Goal: Book appointment/travel/reservation

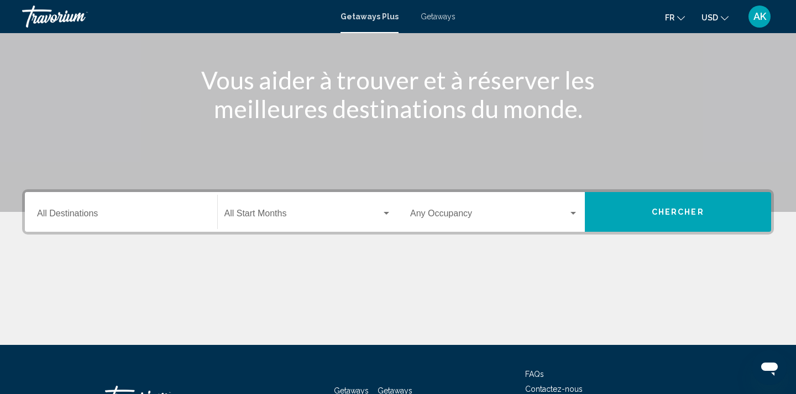
click at [173, 218] on input "Destination All Destinations" at bounding box center [121, 216] width 168 height 10
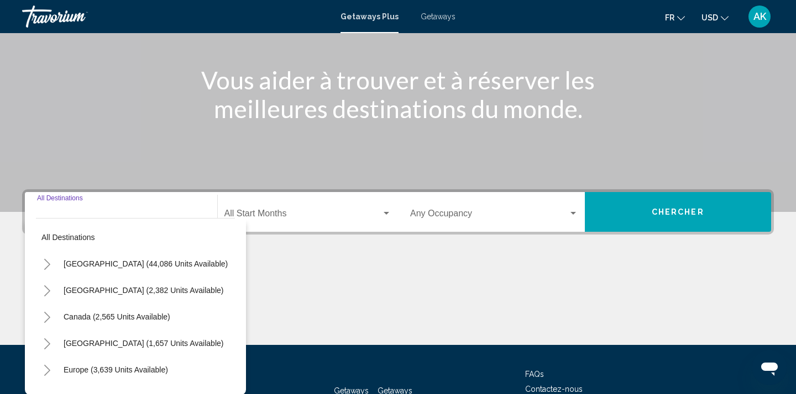
scroll to position [206, 0]
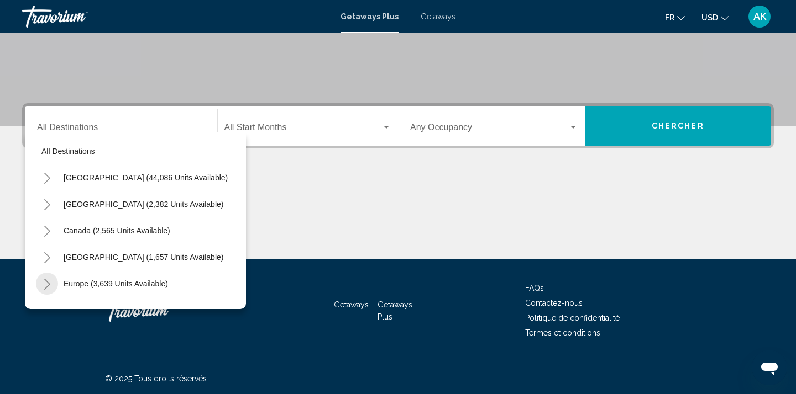
click at [49, 287] on icon "Toggle Europe (3,639 units available)" at bounding box center [47, 284] width 8 height 11
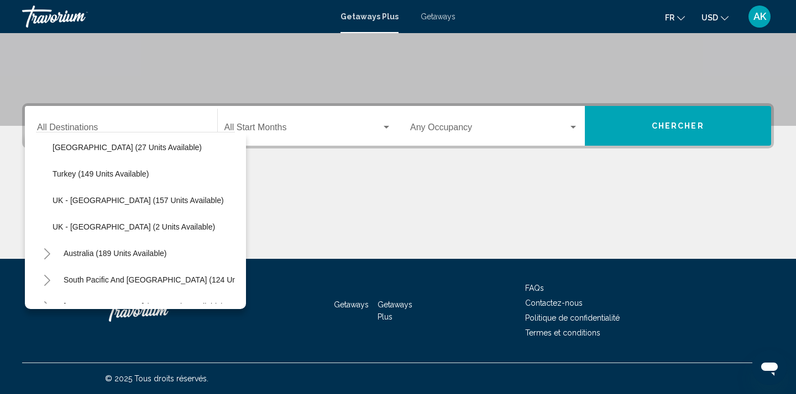
scroll to position [565, 0]
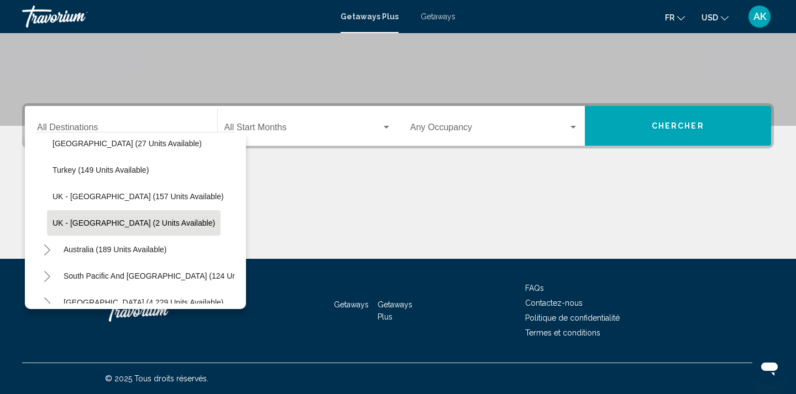
click at [97, 220] on span "UK - [GEOGRAPHIC_DATA] (2 units available)" at bounding box center [133, 223] width 162 height 9
type input "**********"
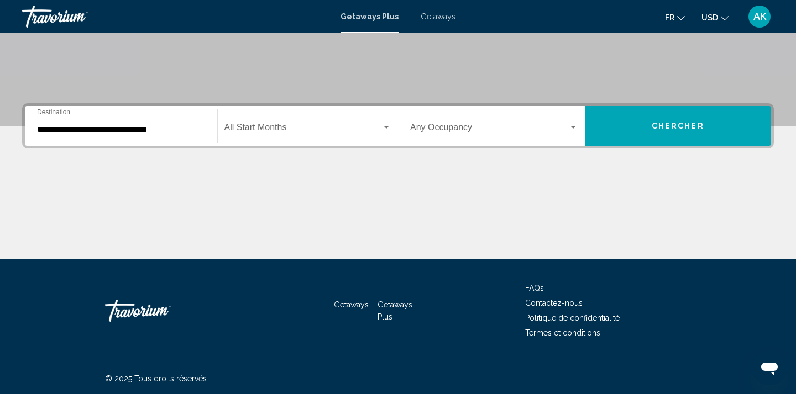
click at [324, 124] on div "Start Month All Start Months" at bounding box center [307, 126] width 167 height 35
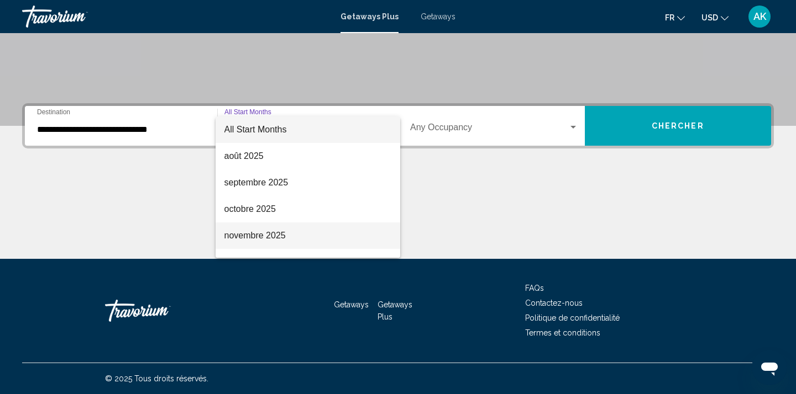
click at [283, 233] on span "novembre 2025" at bounding box center [307, 236] width 167 height 27
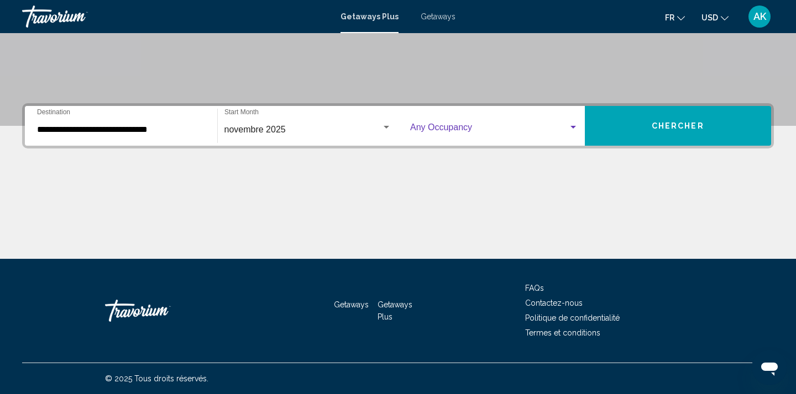
click at [552, 133] on span "Search widget" at bounding box center [489, 130] width 158 height 10
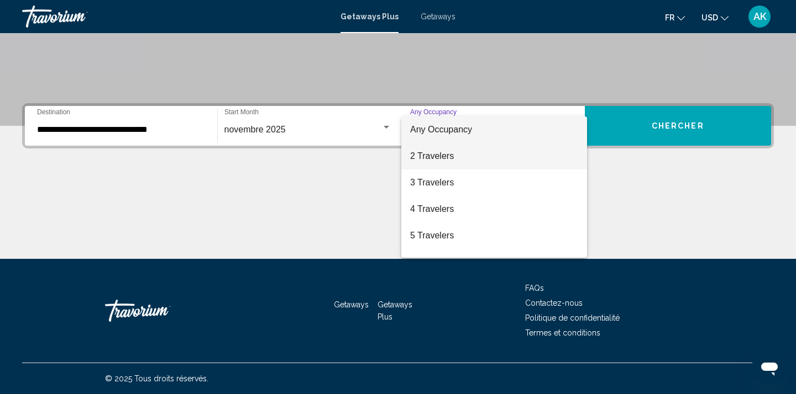
click at [508, 166] on span "2 Travelers" at bounding box center [494, 156] width 168 height 27
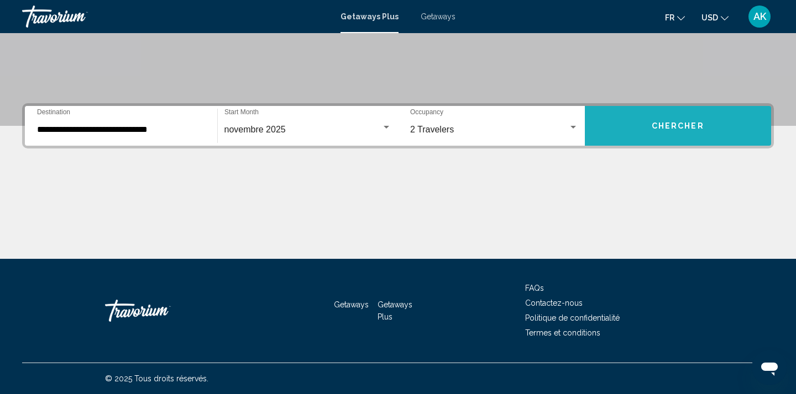
click at [661, 123] on span "Chercher" at bounding box center [677, 126] width 52 height 9
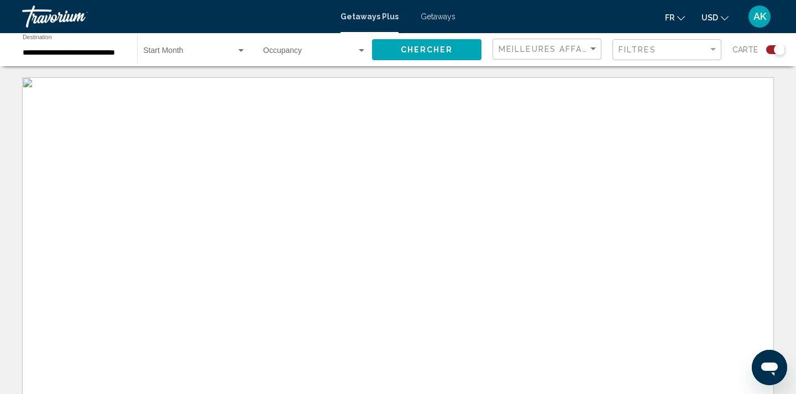
click at [720, 22] on button "USD USD ($) MXN (Mex$) CAD (Can$) GBP (£) EUR (€) AUD (A$) NZD (NZ$) CNY (CN¥)" at bounding box center [714, 17] width 27 height 16
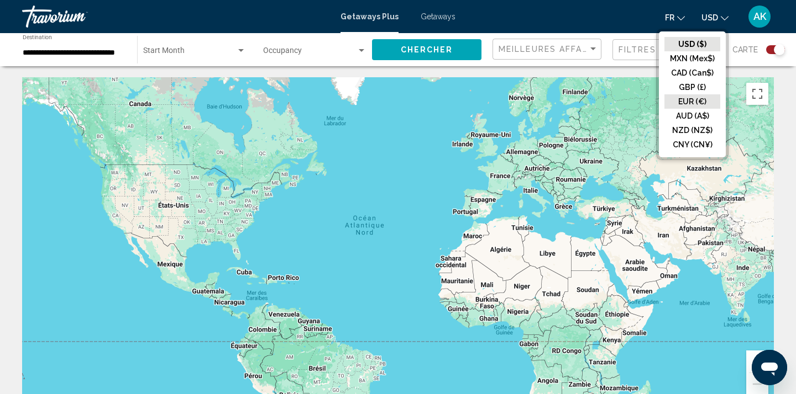
click at [701, 103] on button "EUR (€)" at bounding box center [692, 101] width 56 height 14
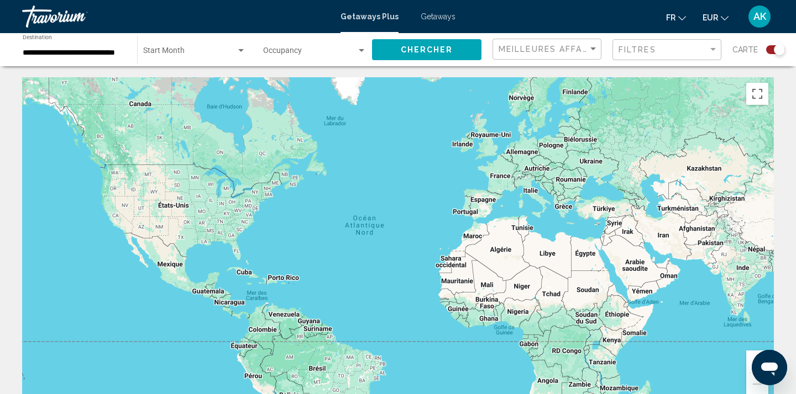
click at [354, 0] on mat-toolbar "Getaways Plus Getaways fr English Español Français Italiano Português русский E…" at bounding box center [398, 16] width 796 height 33
click at [119, 51] on input "**********" at bounding box center [74, 53] width 103 height 9
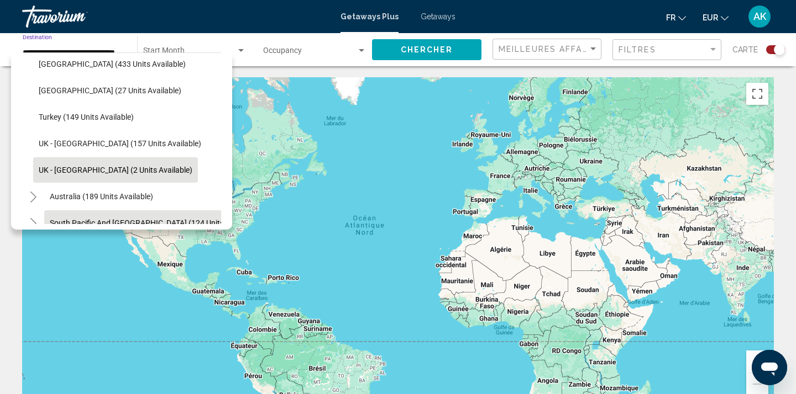
scroll to position [537, 0]
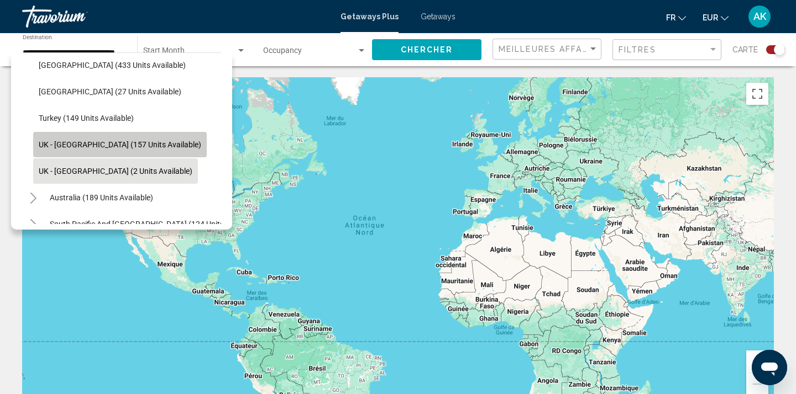
click at [128, 148] on span "UK - [GEOGRAPHIC_DATA] (157 units available)" at bounding box center [120, 144] width 162 height 9
type input "**********"
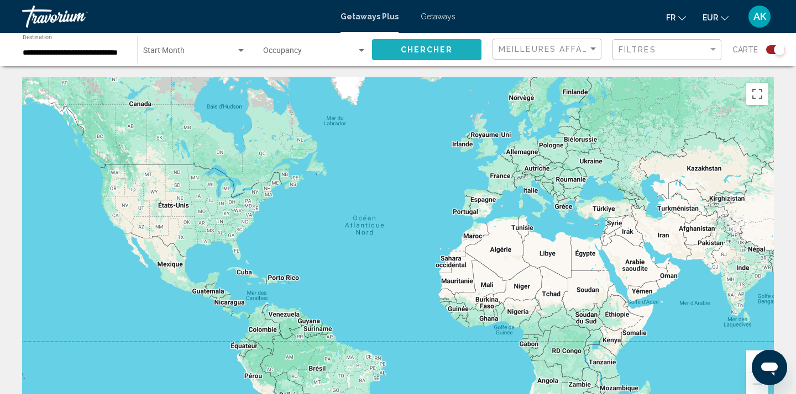
click at [439, 51] on span "Chercher" at bounding box center [427, 50] width 52 height 9
